Goal: Check status: Check status

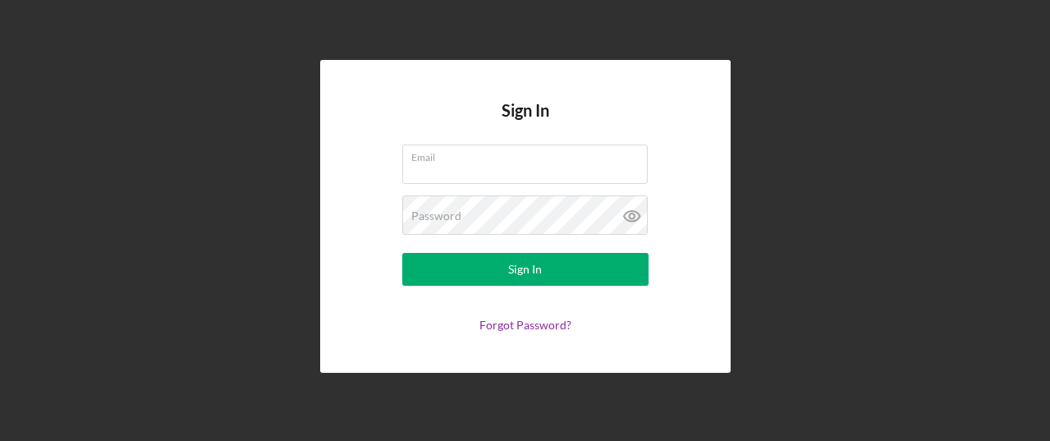
type input "[PERSON_NAME][EMAIL_ADDRESS][DOMAIN_NAME]"
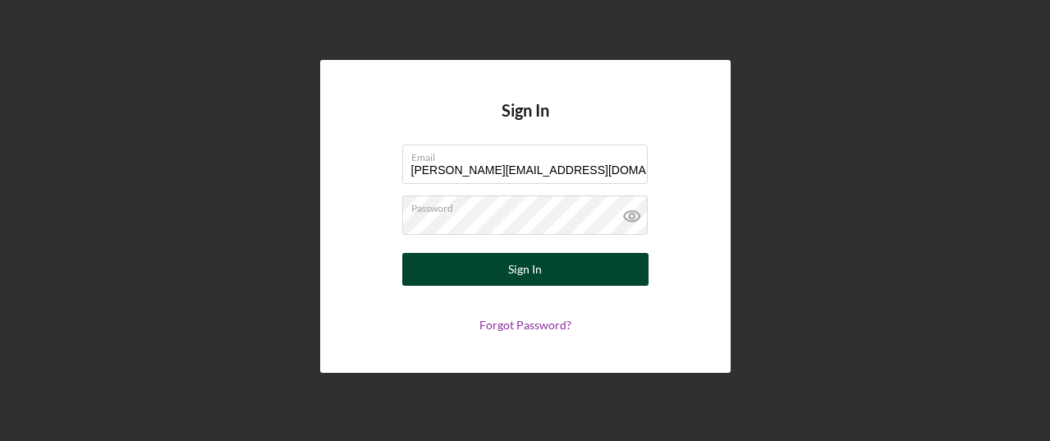
click at [540, 273] on div "Sign In" at bounding box center [525, 269] width 34 height 33
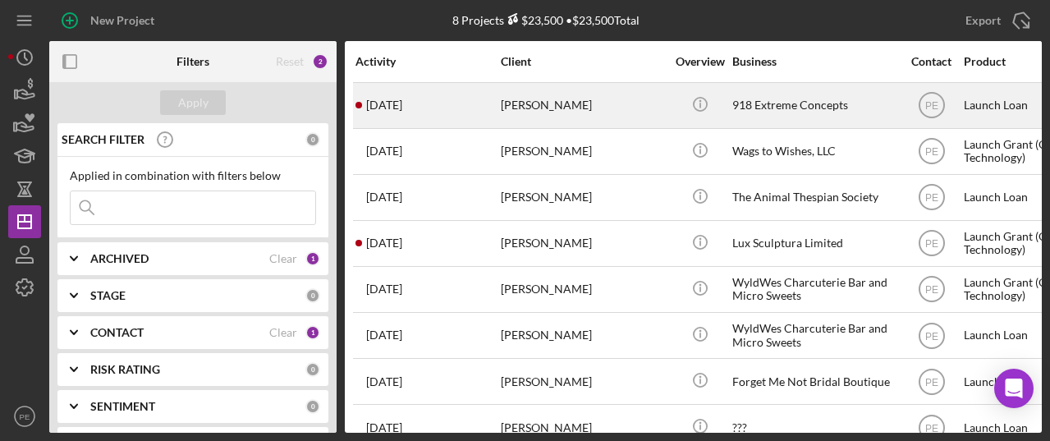
click at [401, 100] on time "[DATE]" at bounding box center [384, 104] width 36 height 13
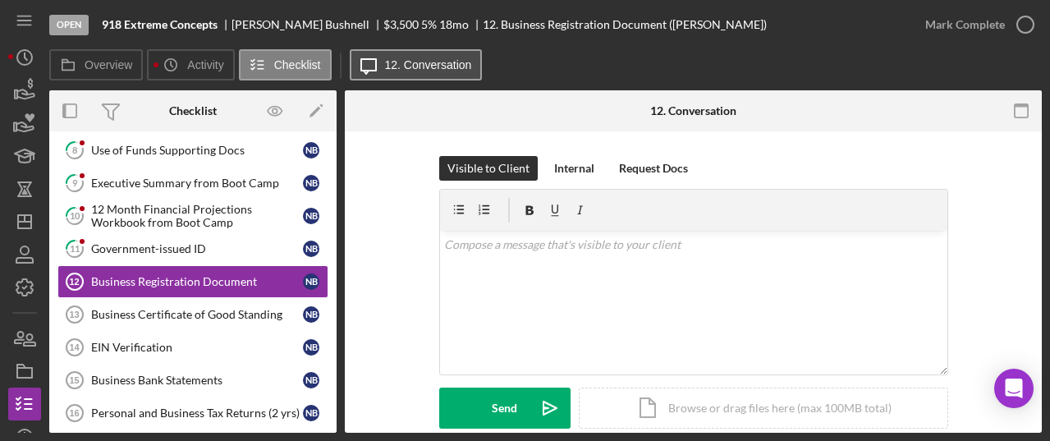
scroll to position [142, 0]
